Goal: Information Seeking & Learning: Check status

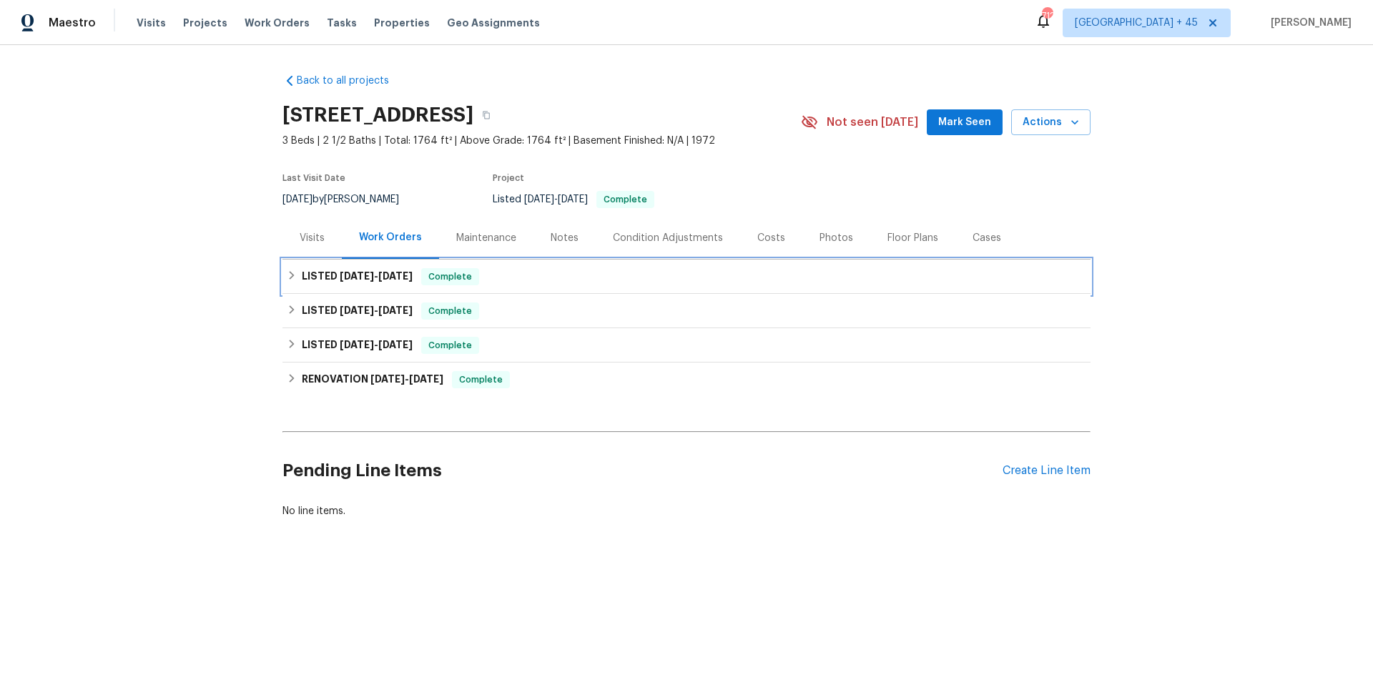
click at [400, 280] on span "8/29/25" at bounding box center [395, 276] width 34 height 10
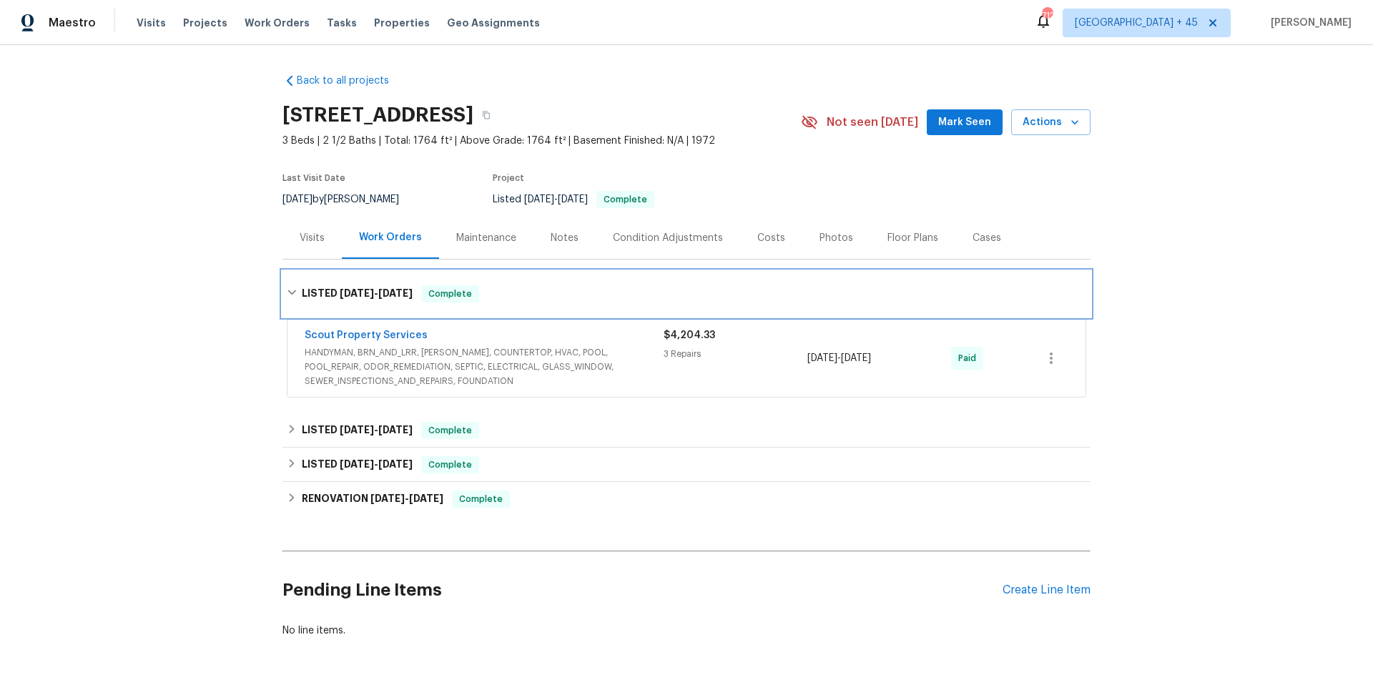
scroll to position [45, 0]
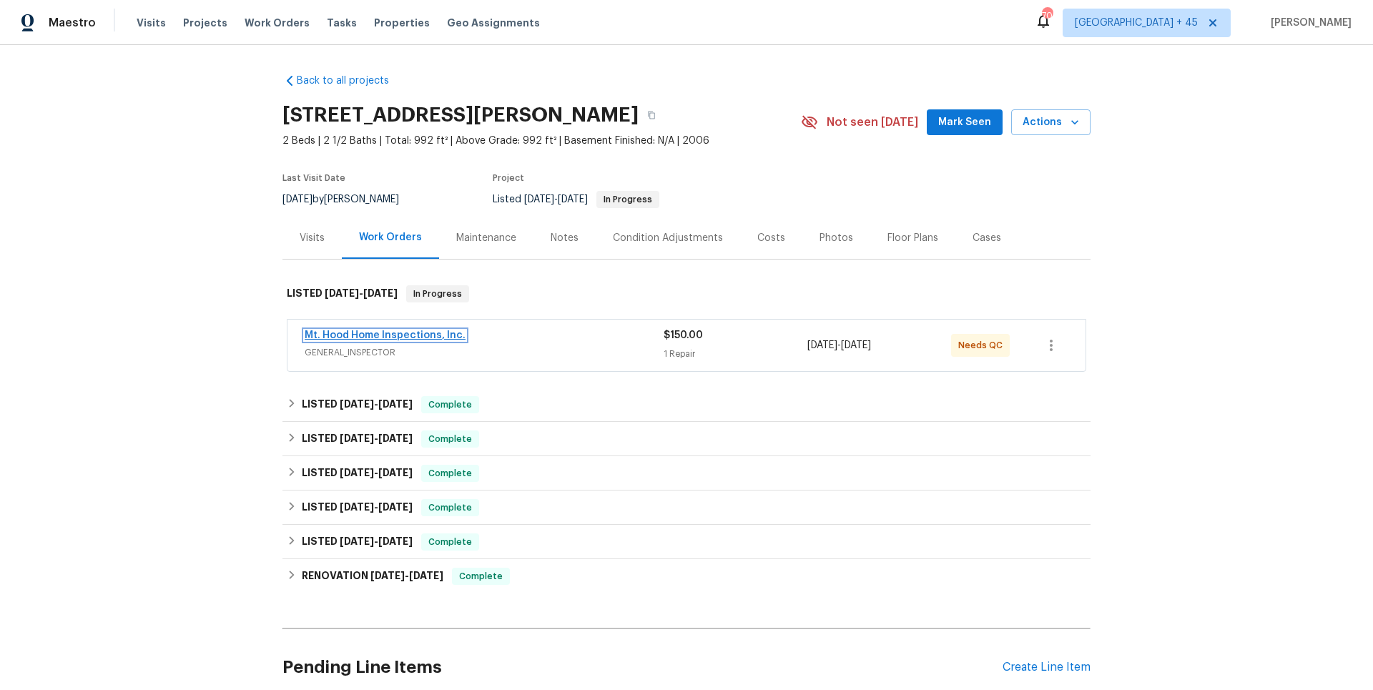
click at [370, 335] on link "Mt. Hood Home Inspections, Inc." at bounding box center [385, 335] width 161 height 10
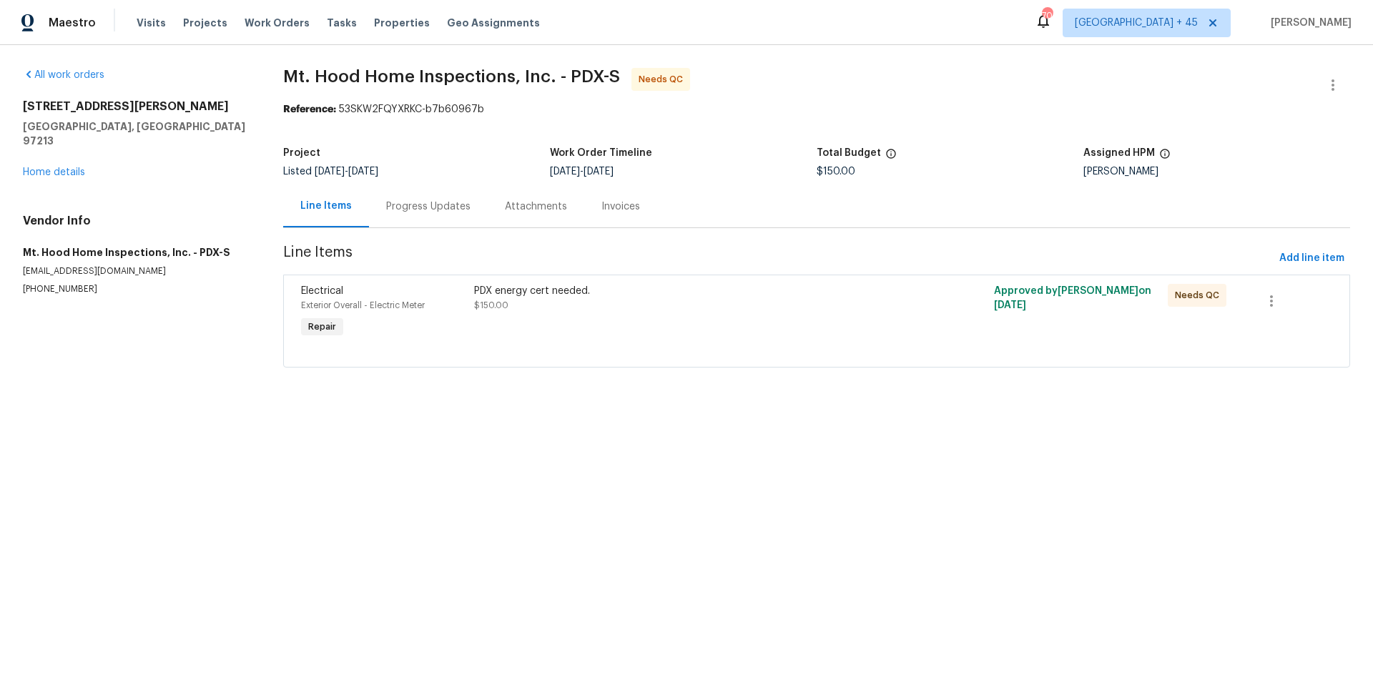
click at [430, 208] on div "Progress Updates" at bounding box center [428, 207] width 84 height 14
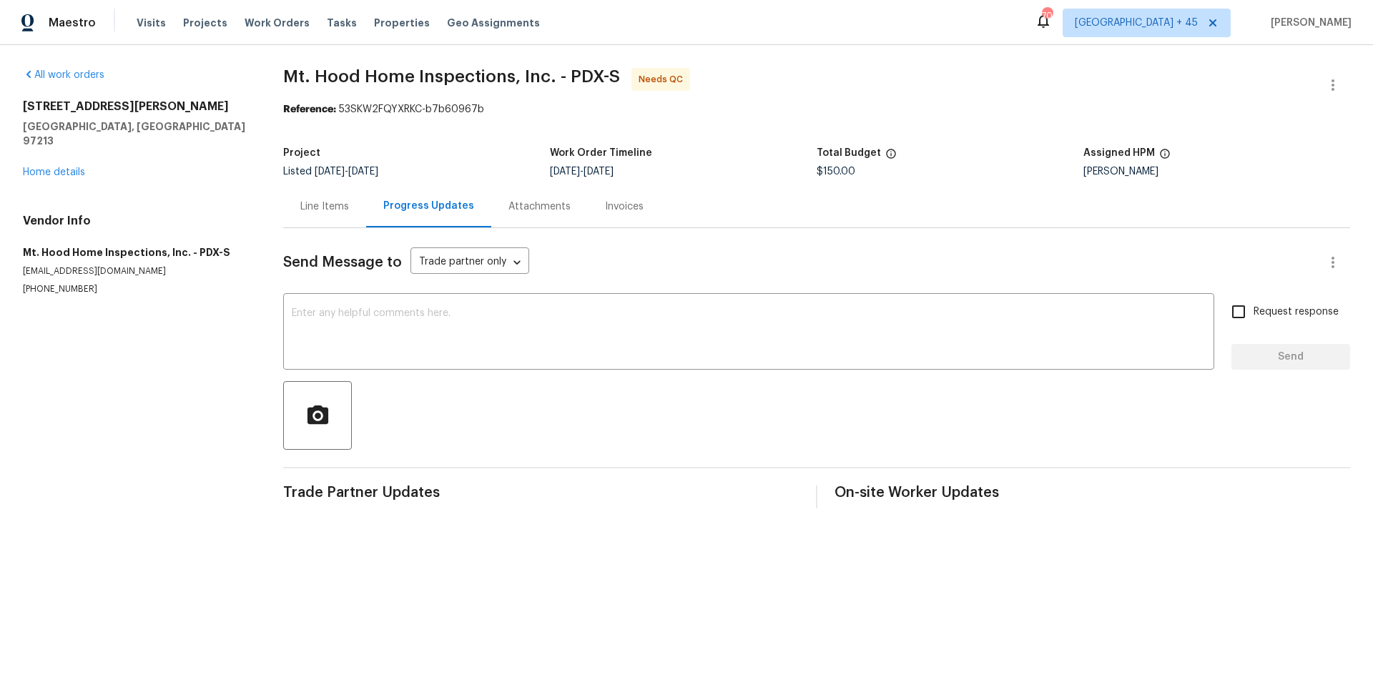
click at [494, 209] on div "Attachments" at bounding box center [539, 206] width 97 height 42
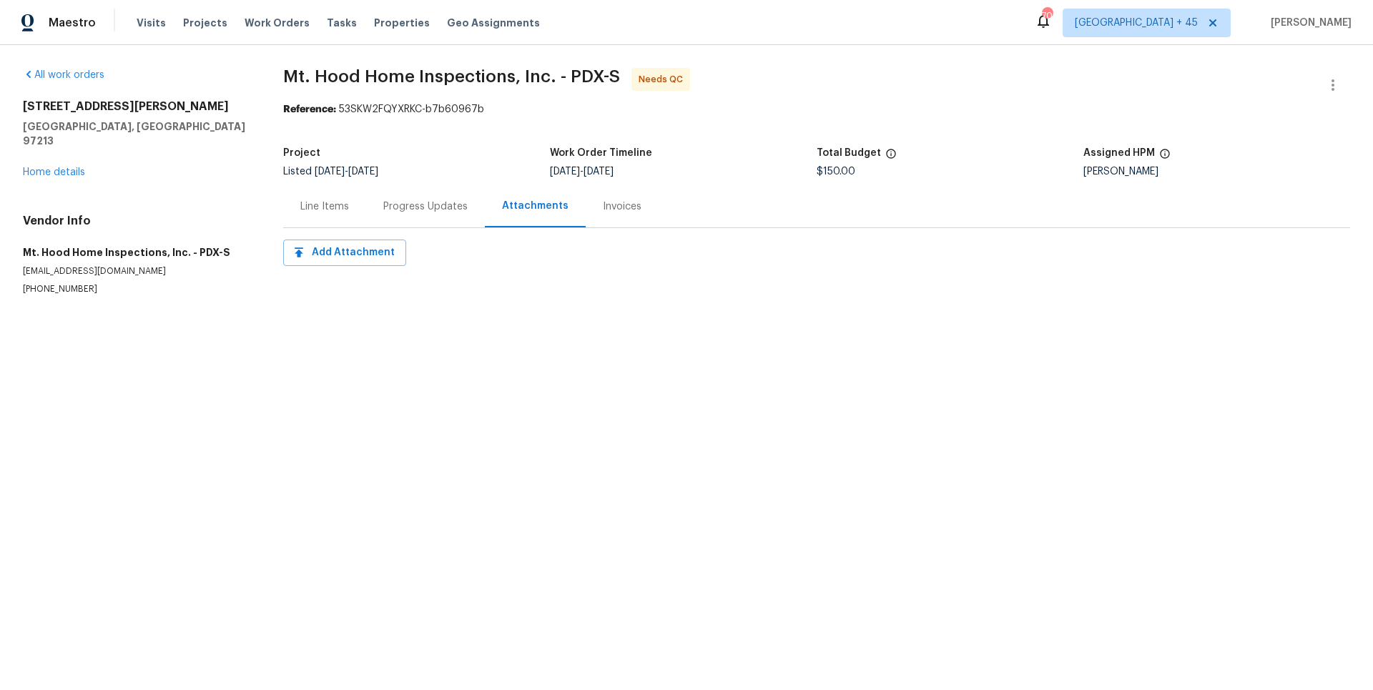
click at [603, 209] on div "Invoices" at bounding box center [622, 207] width 39 height 14
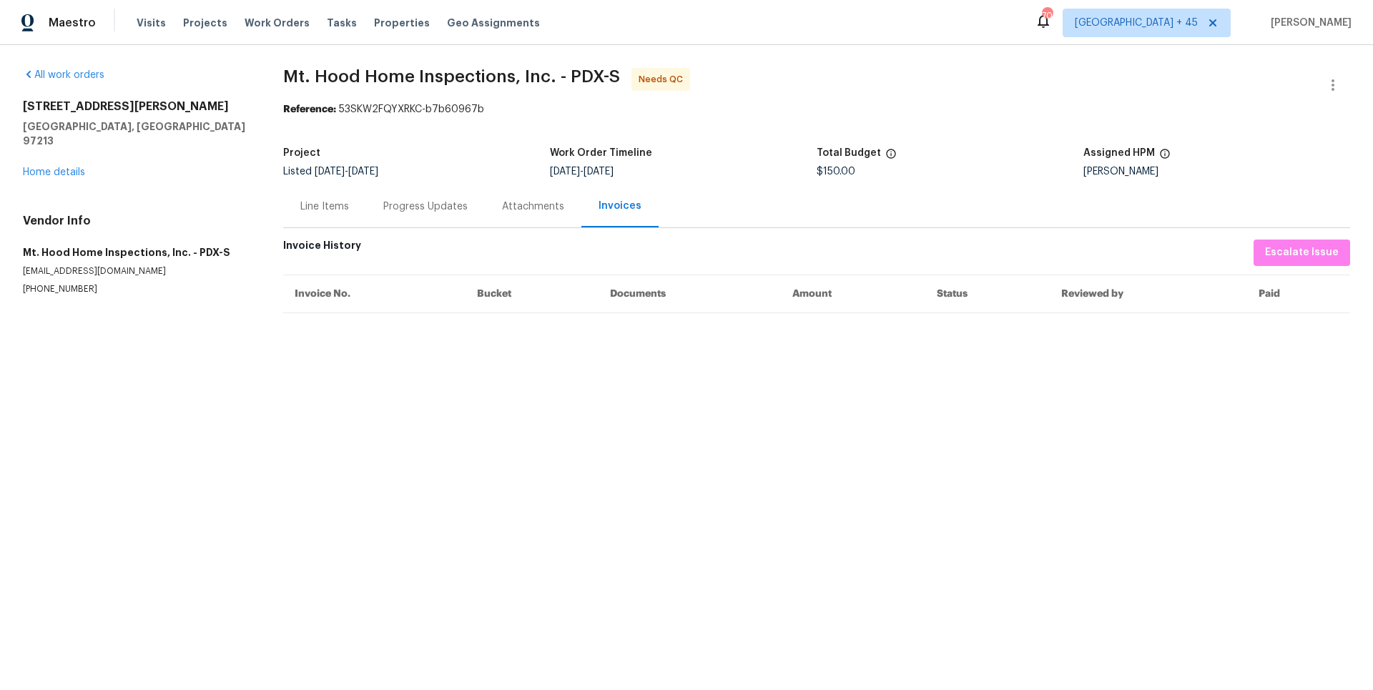
click at [308, 213] on div "Line Items" at bounding box center [324, 207] width 49 height 14
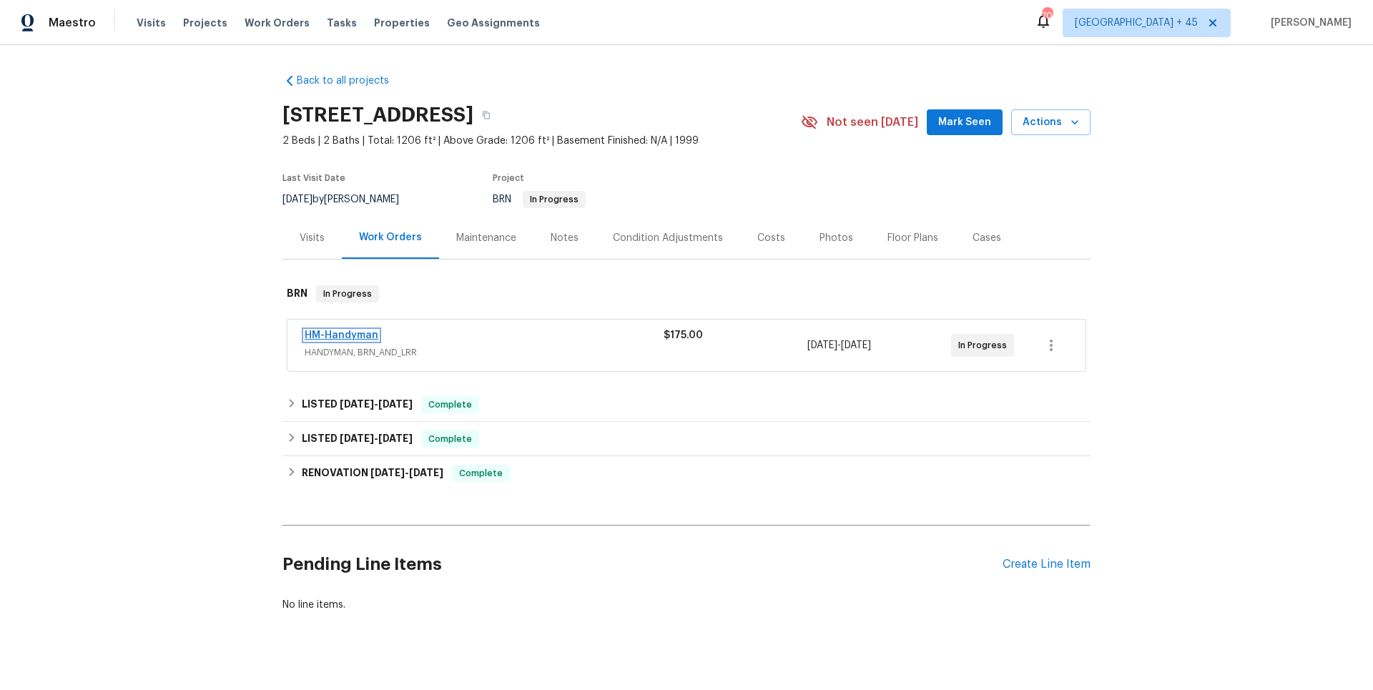
click at [330, 333] on link "HM-Handyman" at bounding box center [342, 335] width 74 height 10
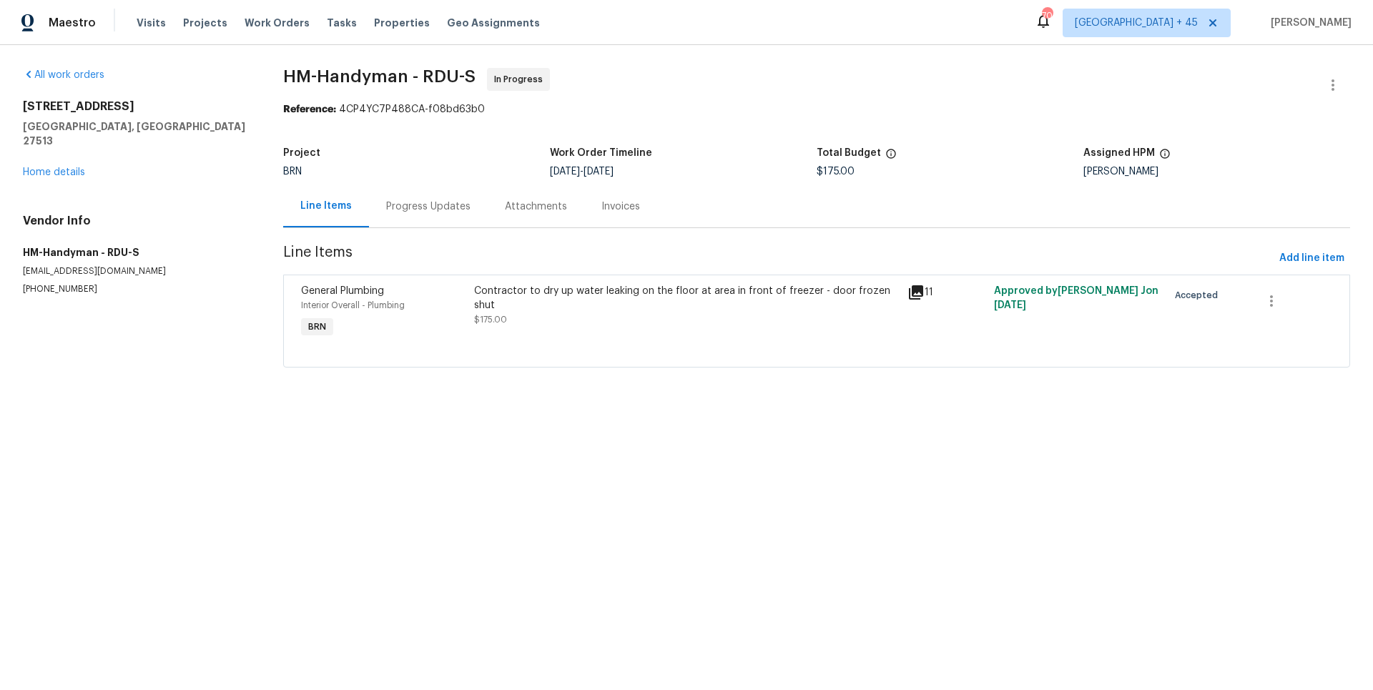
click at [400, 203] on div "Progress Updates" at bounding box center [428, 207] width 84 height 14
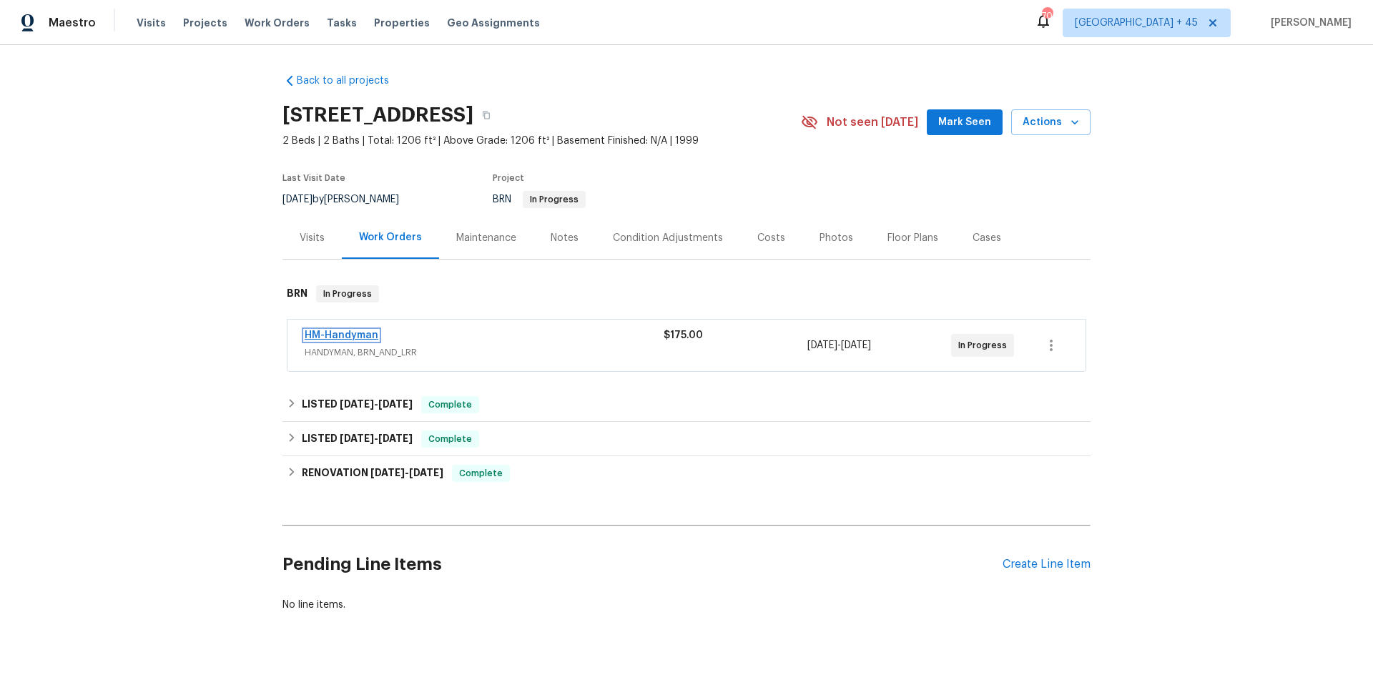
click at [360, 336] on link "HM-Handyman" at bounding box center [342, 335] width 74 height 10
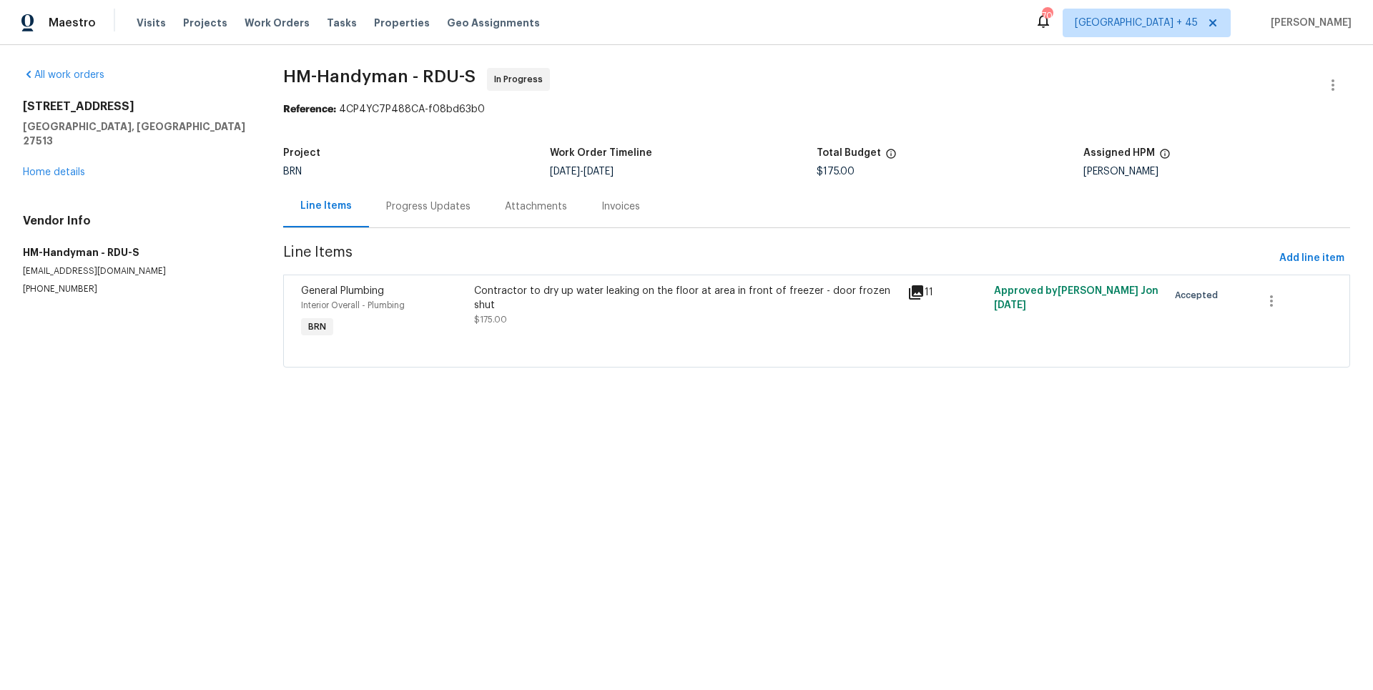
click at [444, 197] on div "Progress Updates" at bounding box center [428, 206] width 119 height 42
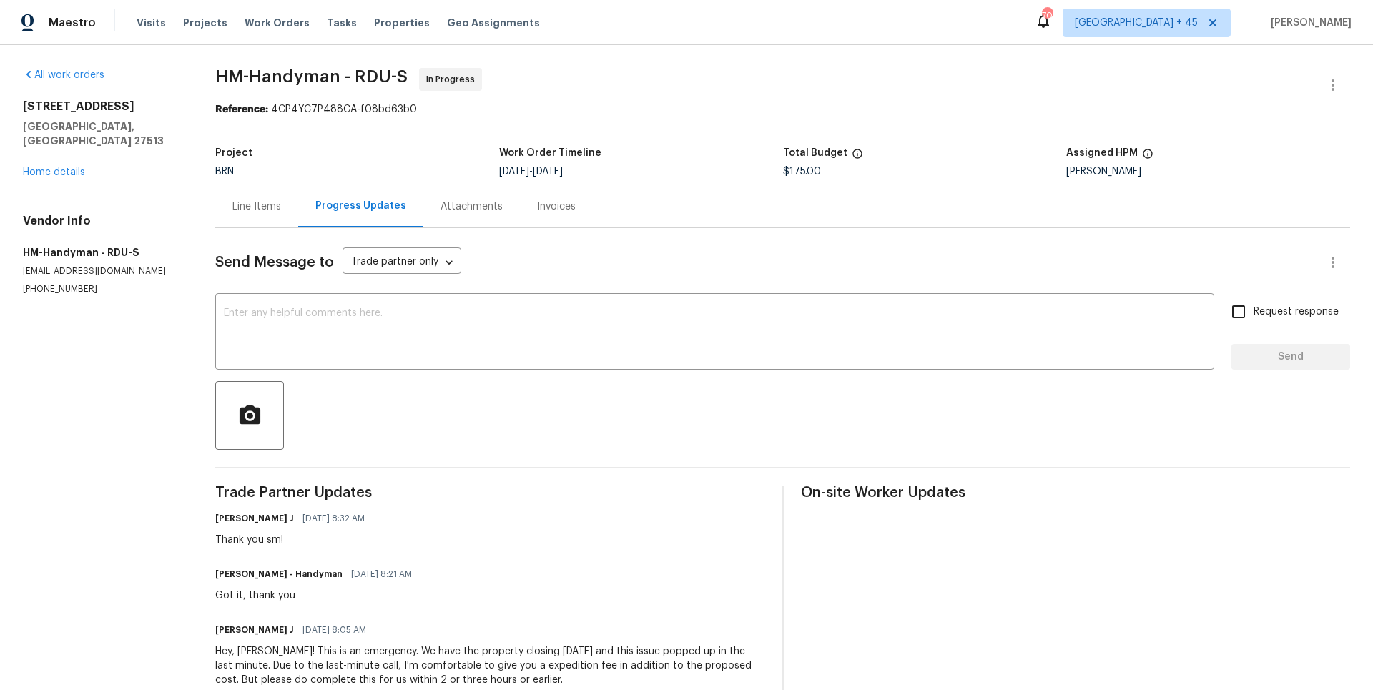
click at [273, 225] on div "Line Items" at bounding box center [256, 206] width 83 height 42
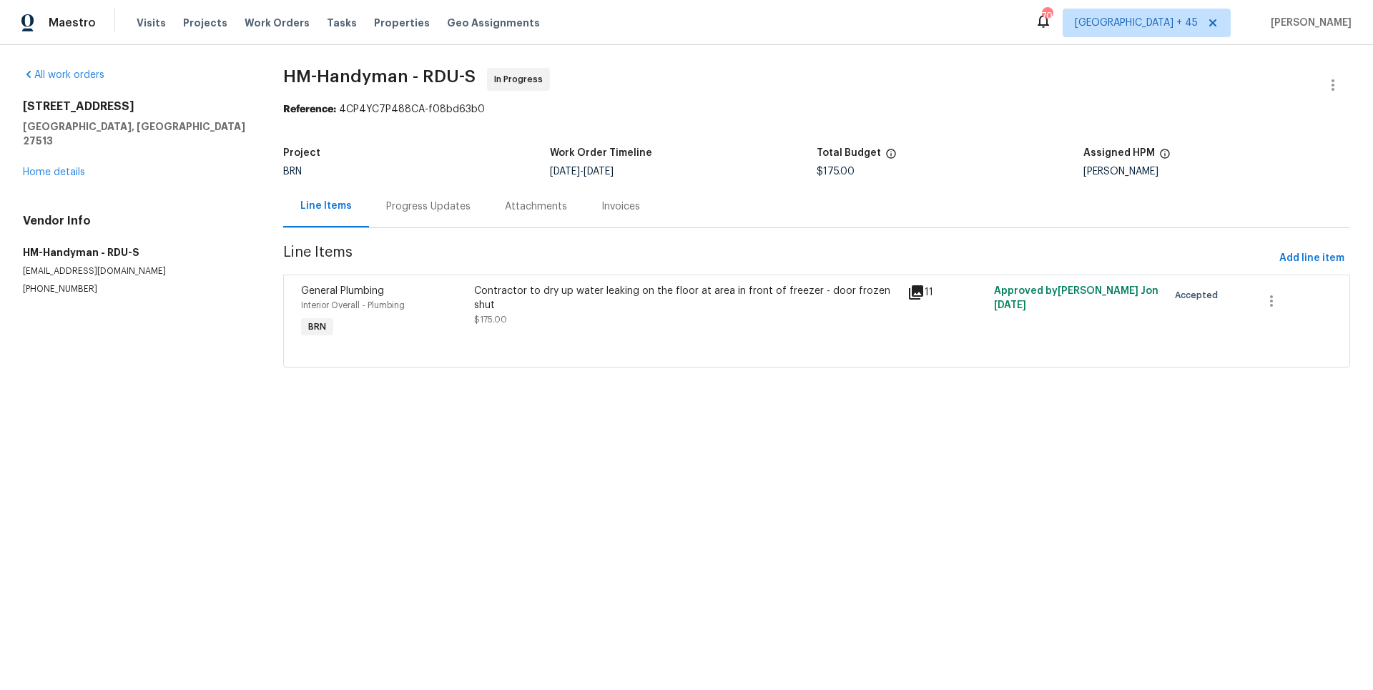
click at [602, 210] on div "Invoices" at bounding box center [620, 207] width 39 height 14
